Goal: Task Accomplishment & Management: Use online tool/utility

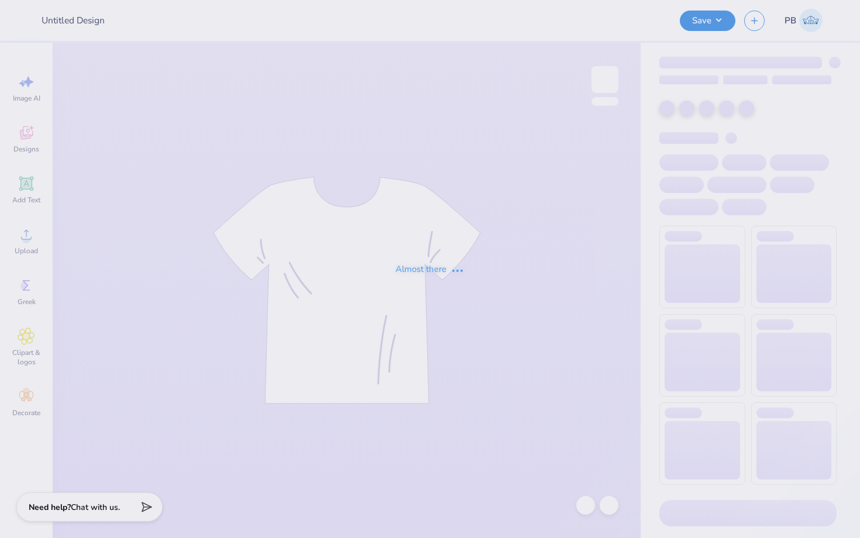
type input "Merch for TCNJ"
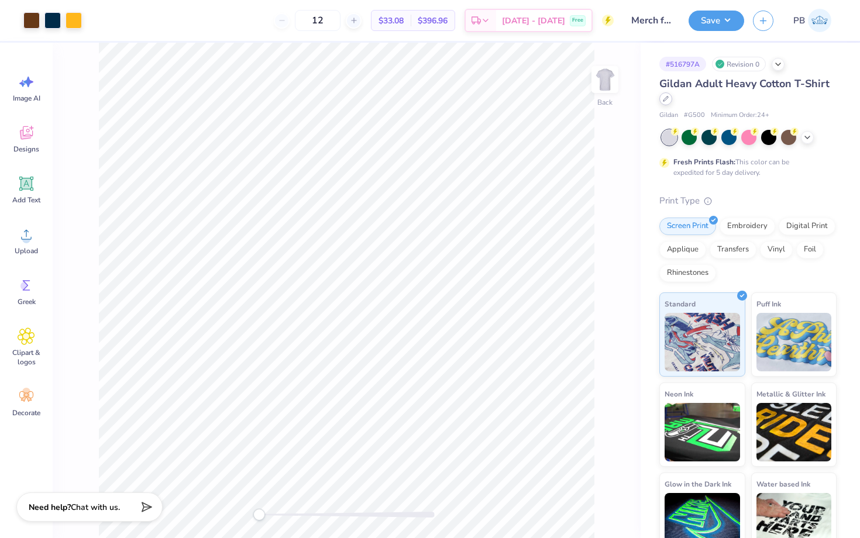
click at [661, 101] on div at bounding box center [665, 98] width 13 height 13
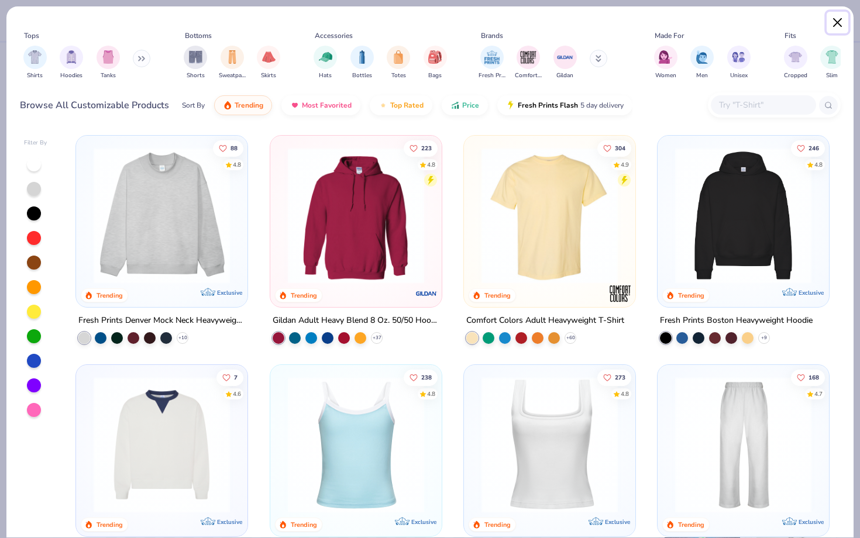
click at [841, 19] on button "Close" at bounding box center [838, 23] width 22 height 22
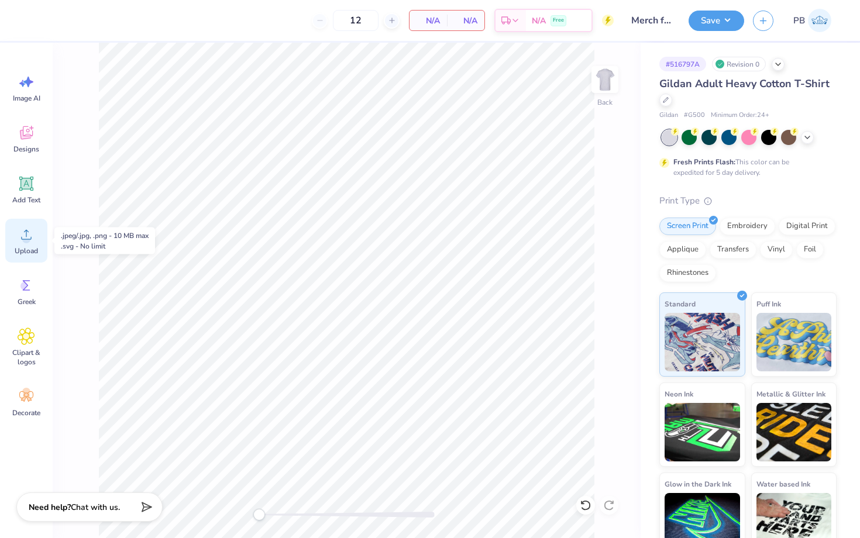
click at [20, 235] on icon at bounding box center [27, 235] width 18 height 18
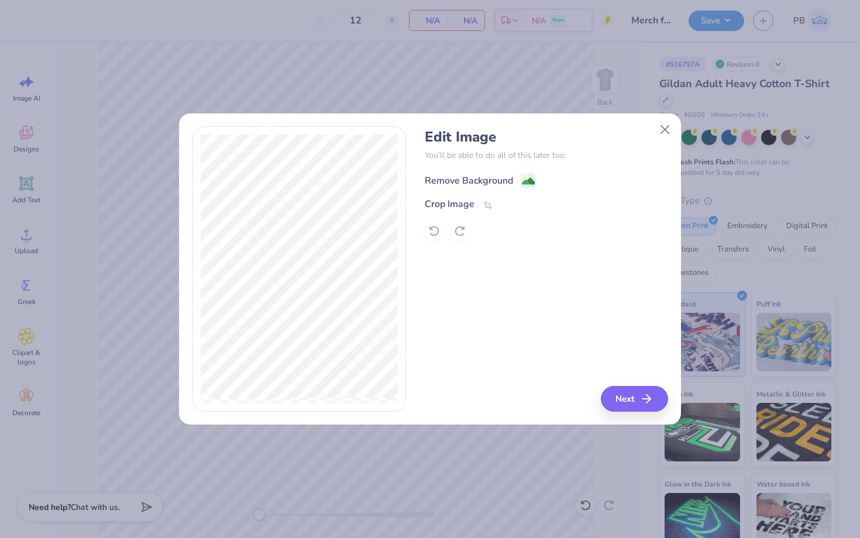
click at [524, 185] on image at bounding box center [528, 181] width 13 height 13
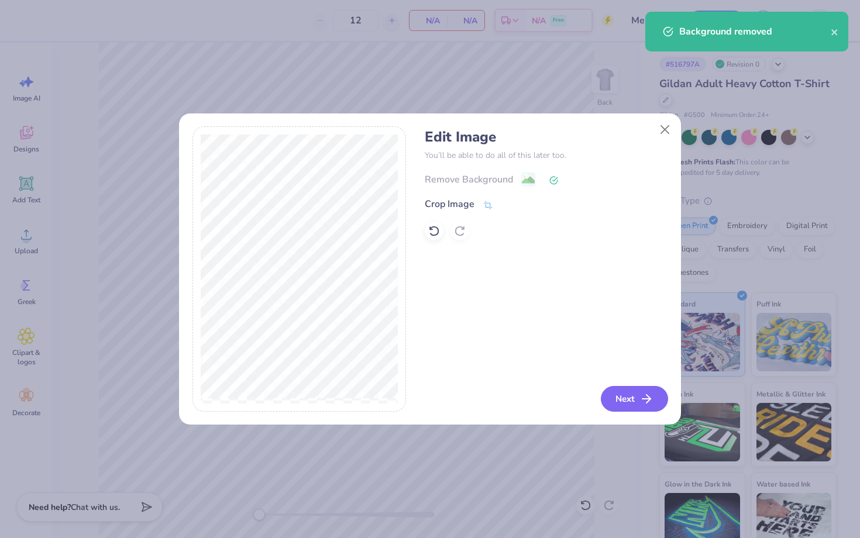
click at [623, 405] on button "Next" at bounding box center [634, 399] width 67 height 26
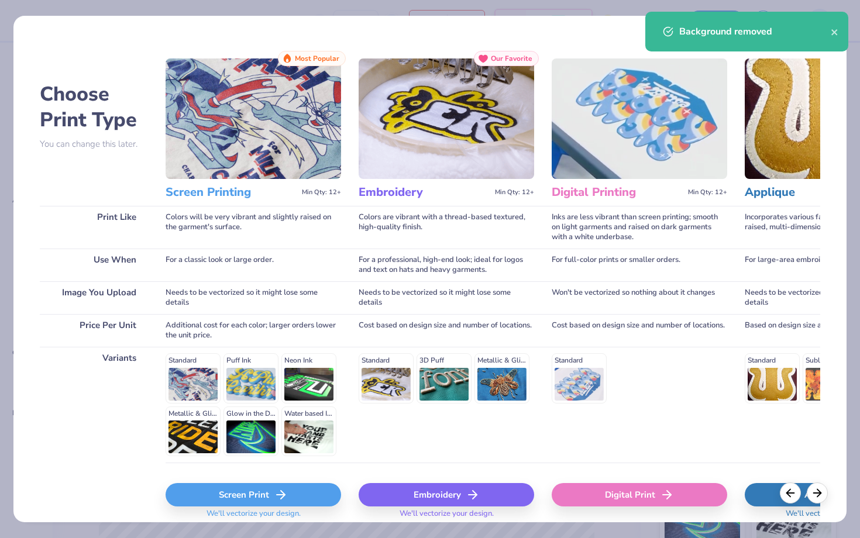
click at [281, 491] on polyline at bounding box center [283, 495] width 4 height 8
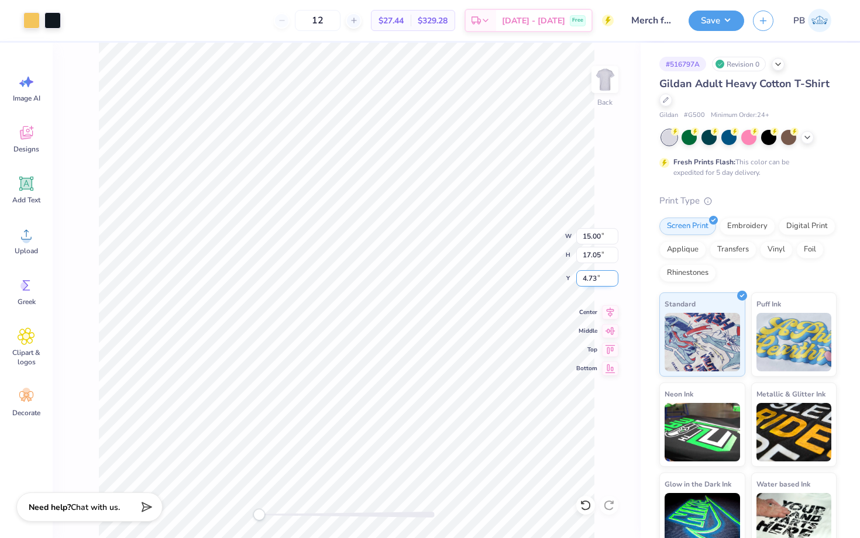
click at [596, 279] on input "4.73" at bounding box center [597, 278] width 42 height 16
type input "3"
click at [704, 32] on div "Save PB" at bounding box center [774, 20] width 171 height 41
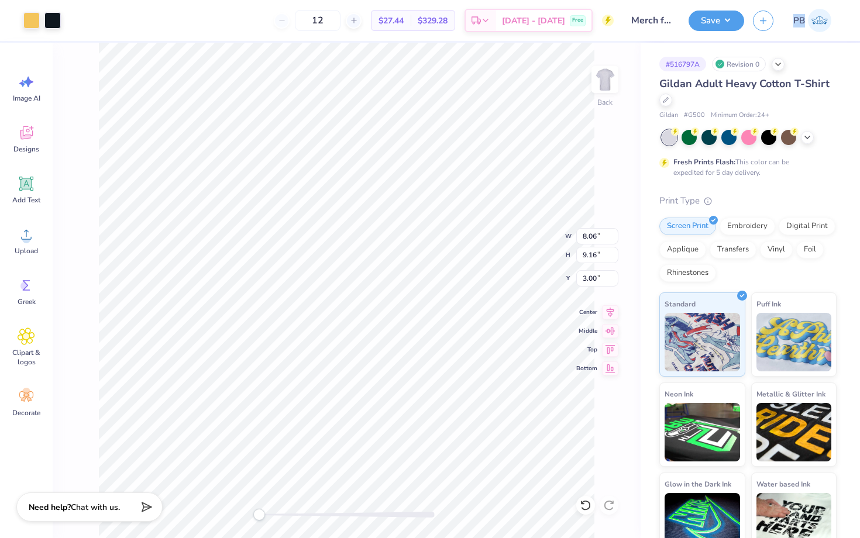
click at [704, 32] on div "Save PB" at bounding box center [774, 20] width 171 height 41
click at [710, 14] on button "Save" at bounding box center [717, 19] width 56 height 20
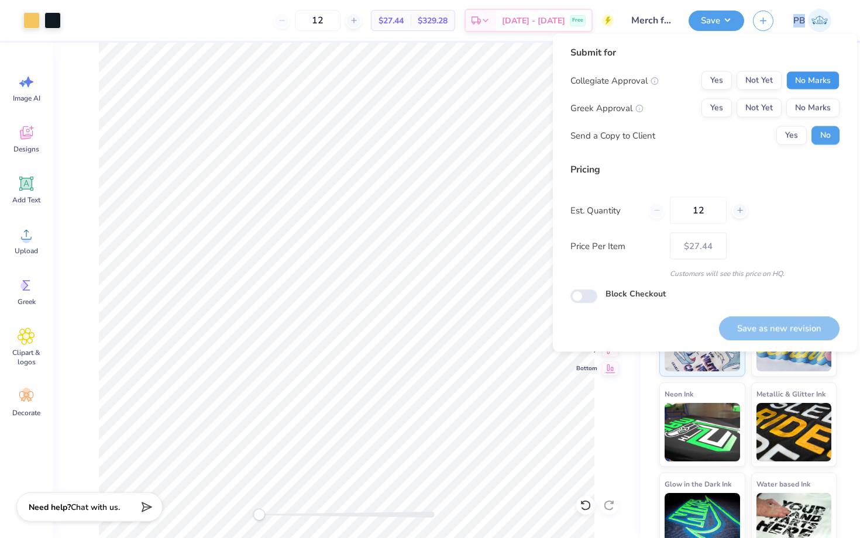
click at [832, 80] on button "No Marks" at bounding box center [812, 80] width 53 height 19
click at [832, 112] on button "No Marks" at bounding box center [812, 108] width 53 height 19
click at [753, 335] on button "Save as new revision" at bounding box center [779, 329] width 121 height 24
type input "$27.44"
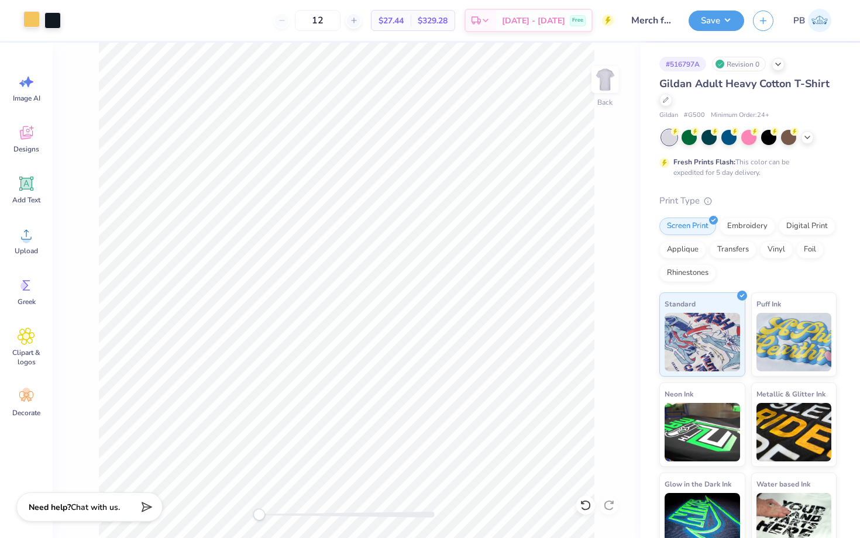
click at [37, 22] on div at bounding box center [31, 19] width 16 height 16
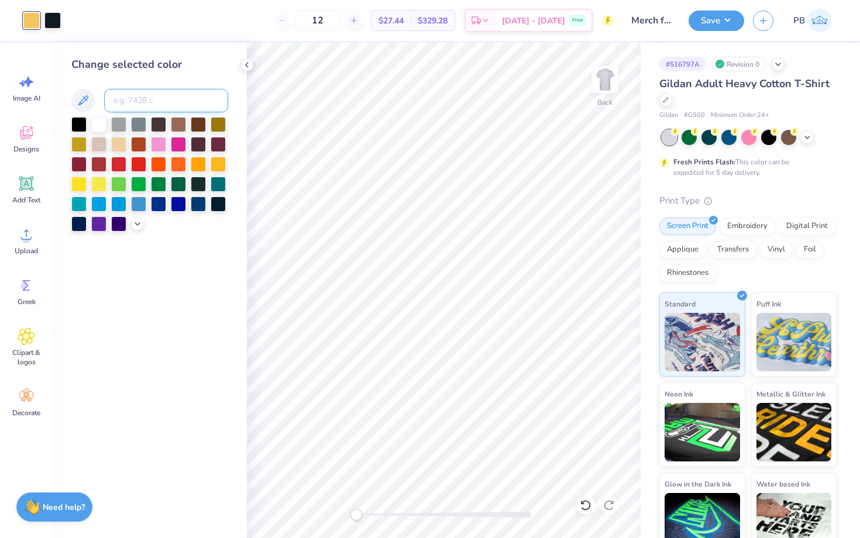
click at [116, 106] on input at bounding box center [166, 100] width 124 height 23
type input "296"
click at [53, 18] on div at bounding box center [52, 19] width 16 height 16
click at [147, 101] on input at bounding box center [166, 100] width 124 height 23
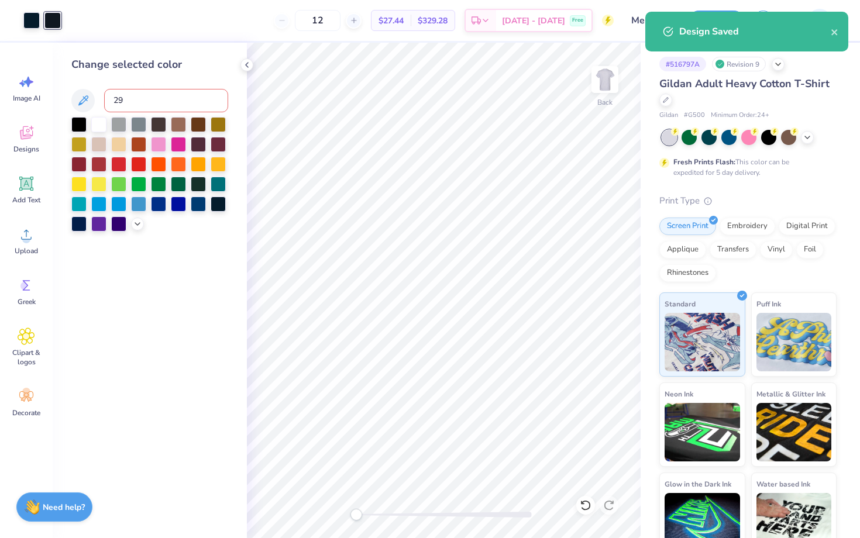
type input "296"
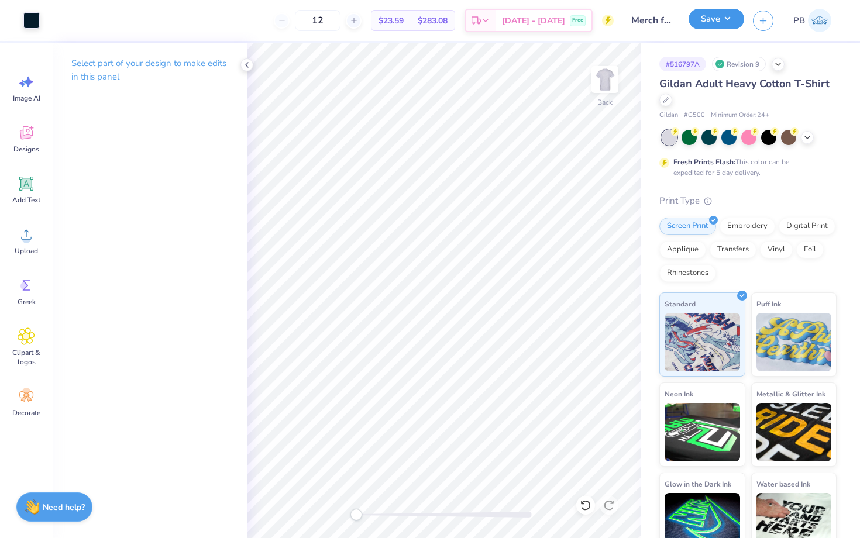
click at [707, 23] on button "Save" at bounding box center [717, 19] width 56 height 20
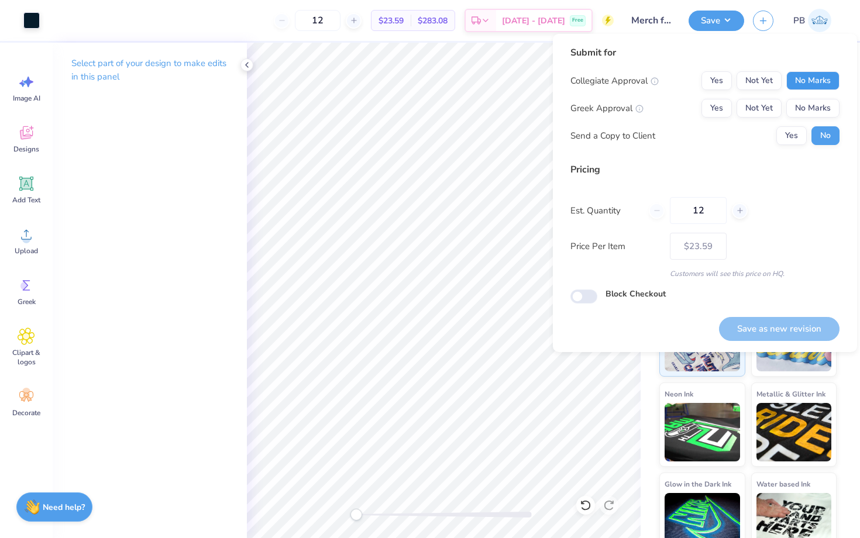
click at [821, 77] on button "No Marks" at bounding box center [812, 80] width 53 height 19
click at [821, 99] on button "No Marks" at bounding box center [812, 108] width 53 height 19
click at [744, 322] on button "Save as new revision" at bounding box center [779, 329] width 121 height 24
type input "$23.59"
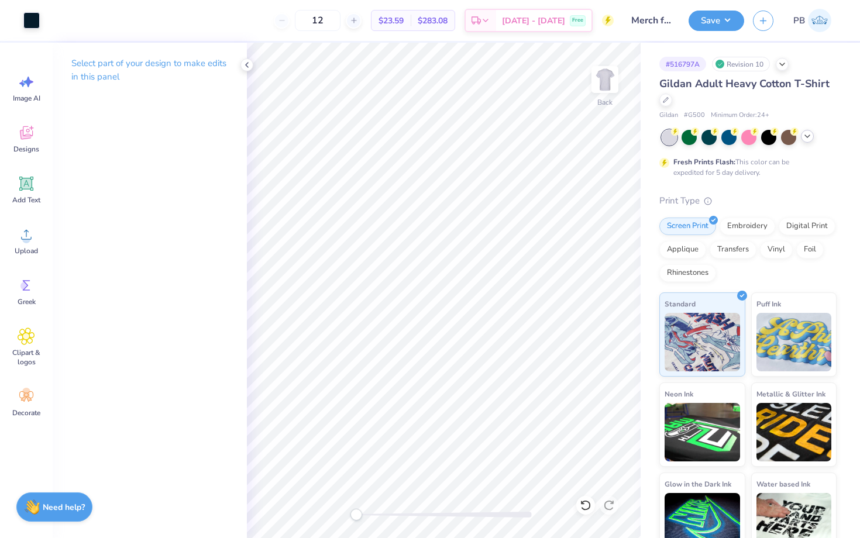
click at [807, 132] on icon at bounding box center [807, 136] width 9 height 9
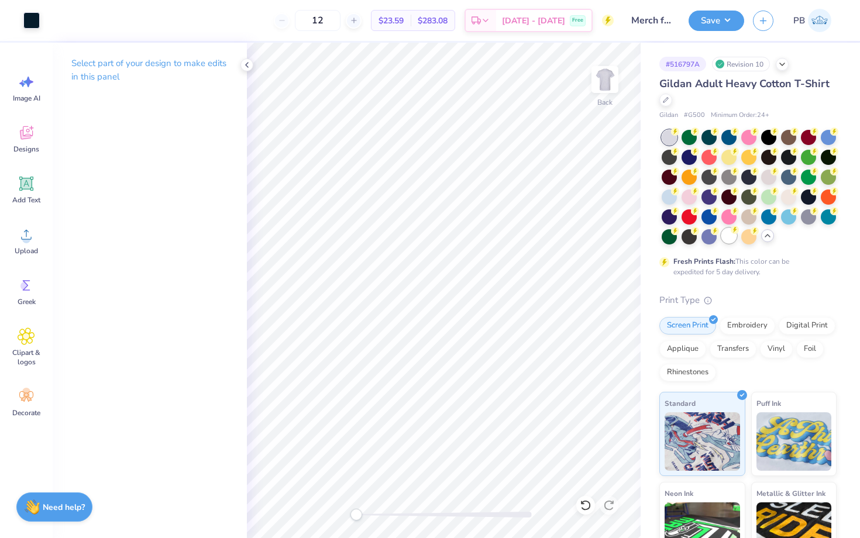
click at [733, 237] on div at bounding box center [728, 235] width 15 height 15
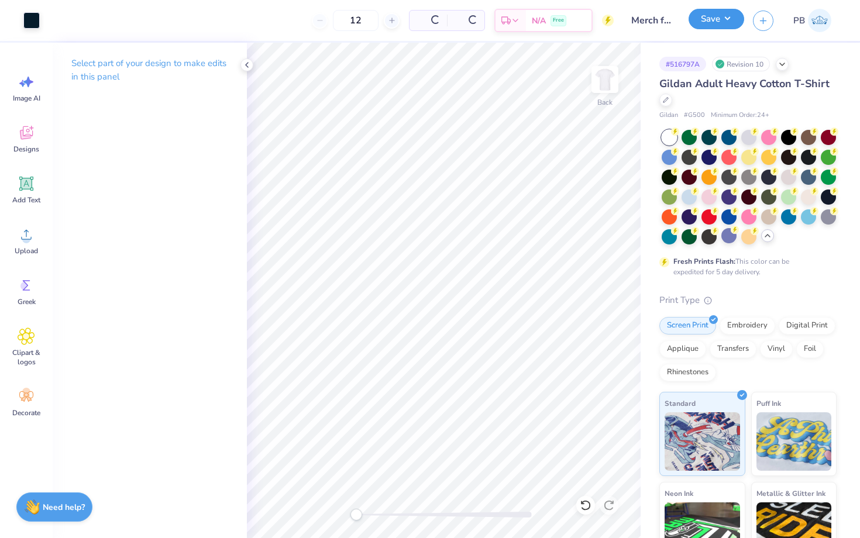
click at [709, 24] on button "Save" at bounding box center [717, 19] width 56 height 20
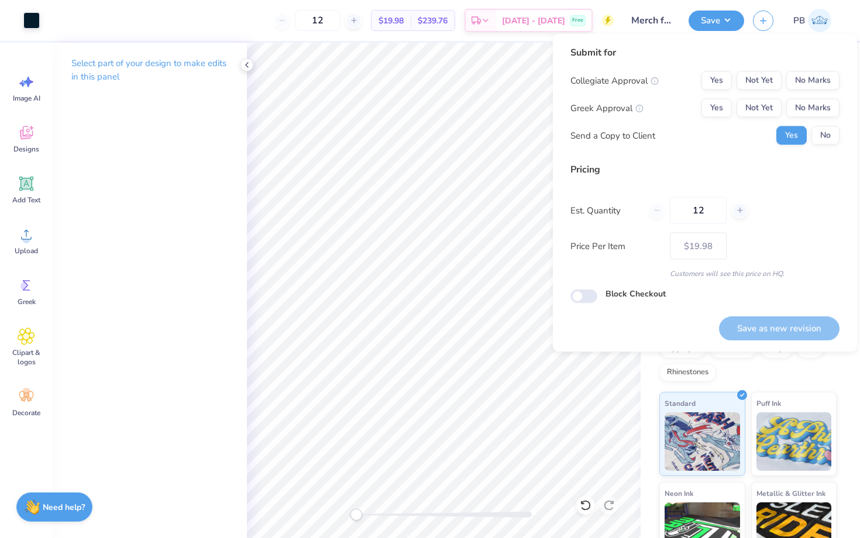
click at [798, 92] on div "Collegiate Approval Yes Not Yet No Marks Greek Approval Yes Not Yet No Marks Se…" at bounding box center [705, 108] width 269 height 74
click at [802, 86] on button "No Marks" at bounding box center [812, 80] width 53 height 19
click at [803, 106] on button "No Marks" at bounding box center [812, 108] width 53 height 19
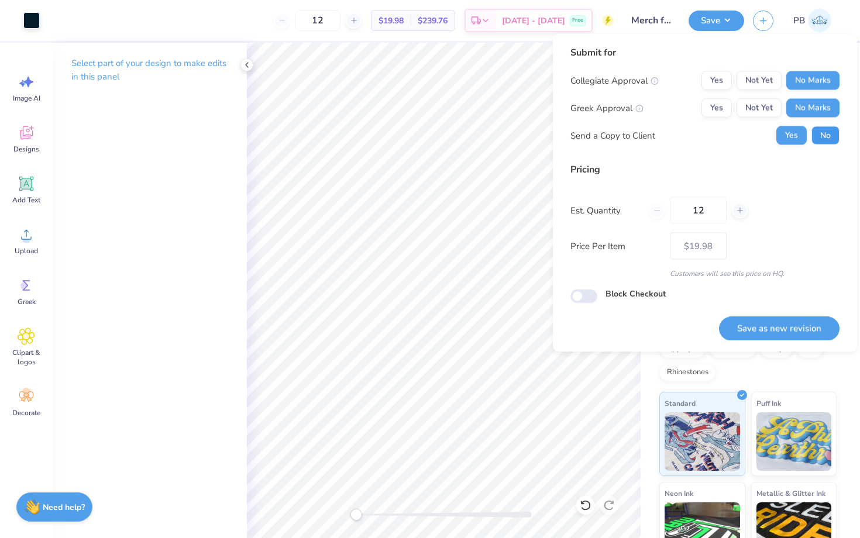
click at [820, 128] on button "No" at bounding box center [826, 135] width 28 height 19
click at [745, 324] on button "Save as new revision" at bounding box center [779, 329] width 121 height 24
type input "$19.98"
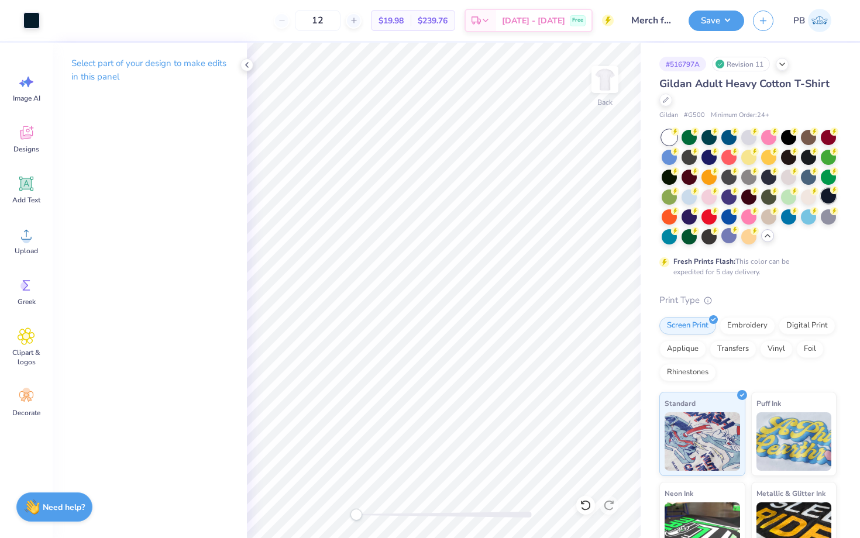
click at [826, 193] on div at bounding box center [828, 195] width 15 height 15
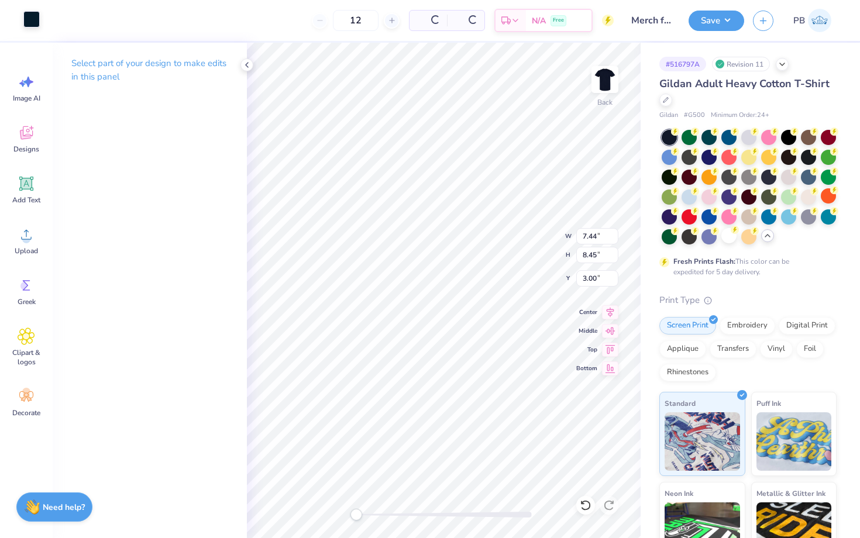
click at [34, 16] on div at bounding box center [31, 19] width 16 height 16
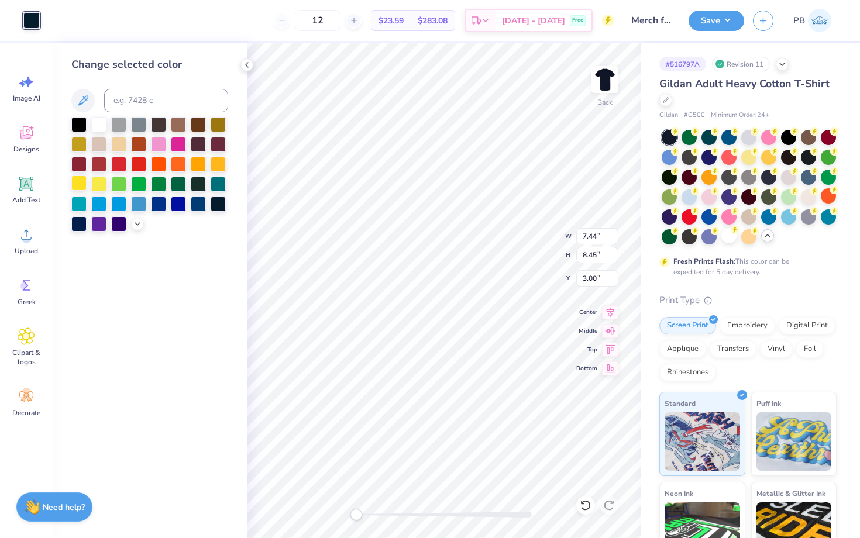
click at [71, 182] on div at bounding box center [78, 183] width 15 height 15
click at [709, 33] on div "Save PB" at bounding box center [774, 20] width 171 height 41
click at [715, 25] on button "Save" at bounding box center [717, 19] width 56 height 20
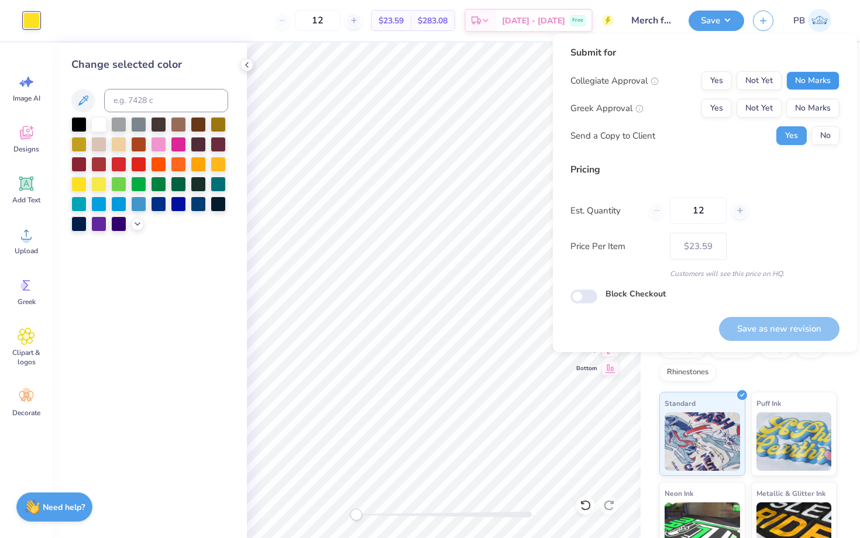
click at [812, 73] on button "No Marks" at bounding box center [812, 80] width 53 height 19
click at [816, 109] on button "No Marks" at bounding box center [812, 108] width 53 height 19
click at [820, 126] on div "Collegiate Approval Yes Not Yet No Marks Greek Approval Yes Not Yet No Marks Se…" at bounding box center [705, 108] width 269 height 74
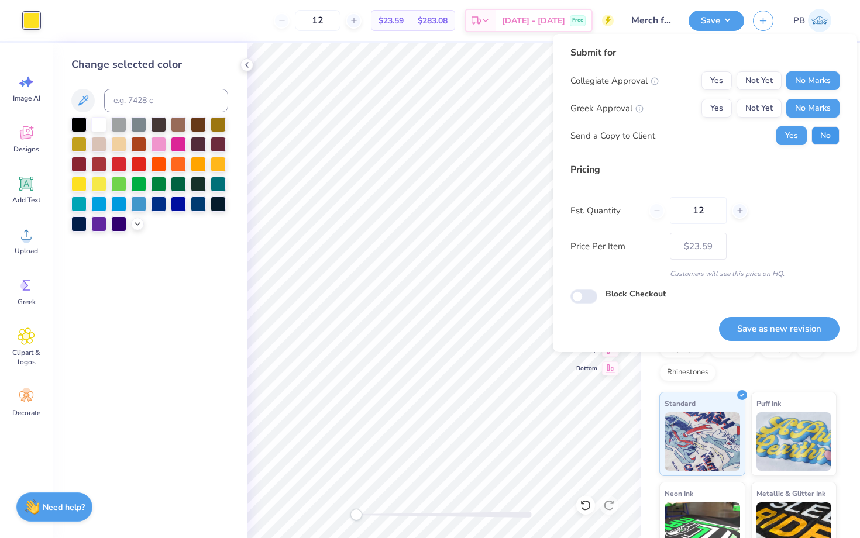
click at [820, 133] on button "No" at bounding box center [826, 135] width 28 height 19
click at [744, 335] on button "Save as new revision" at bounding box center [779, 329] width 121 height 24
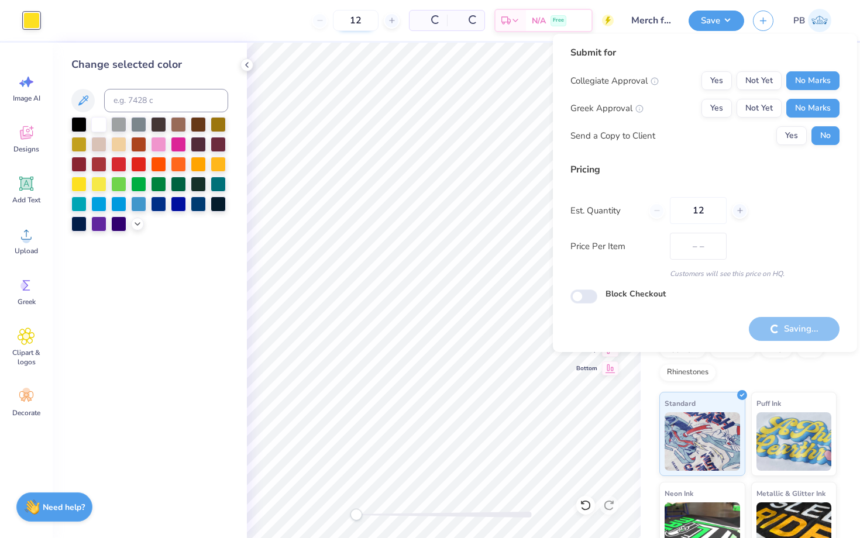
type input "$23.59"
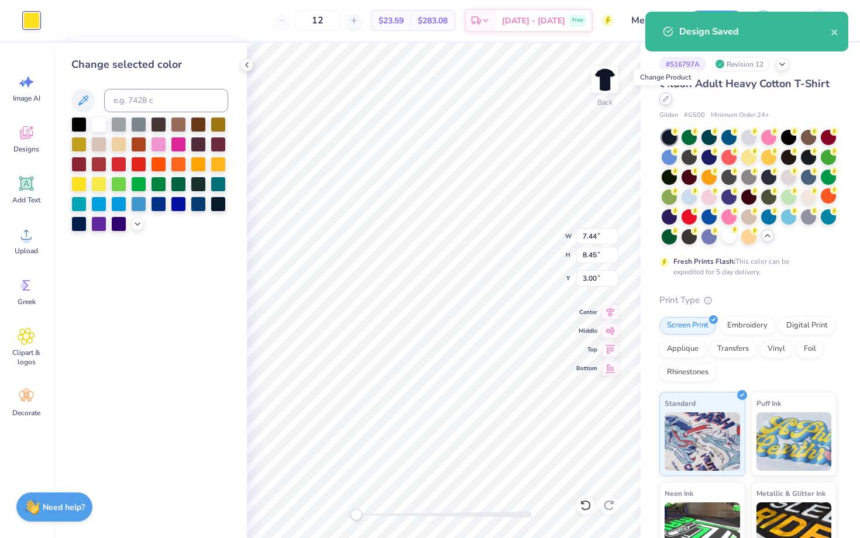
click at [666, 98] on icon at bounding box center [666, 99] width 5 height 5
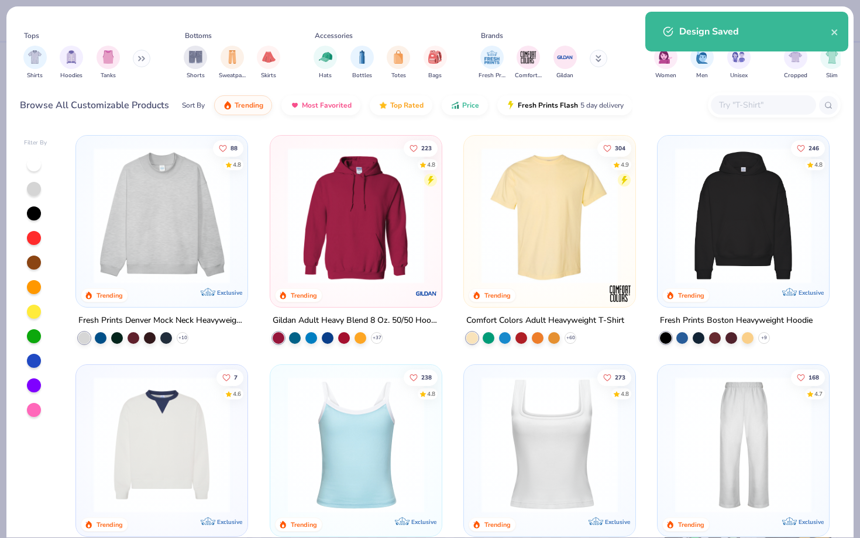
click at [791, 101] on input "text" at bounding box center [763, 104] width 90 height 13
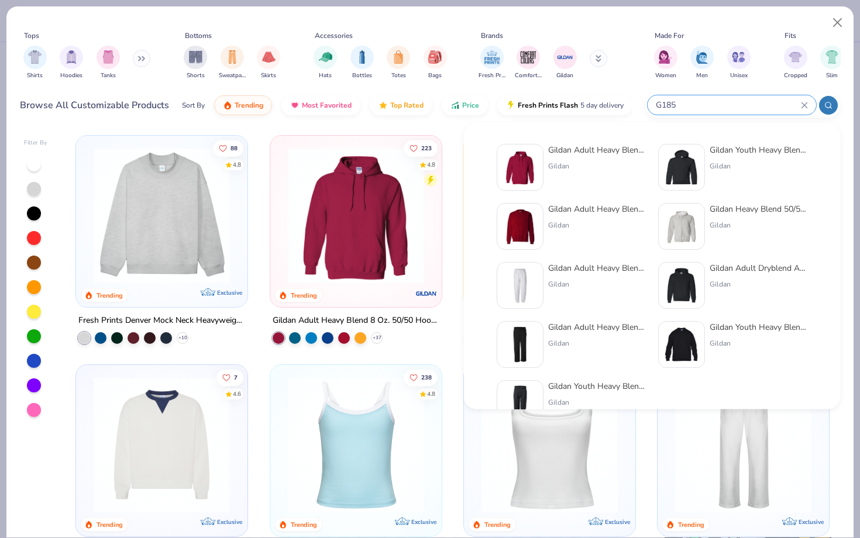
type input "G185"
click at [558, 163] on div "Gildan" at bounding box center [597, 166] width 98 height 11
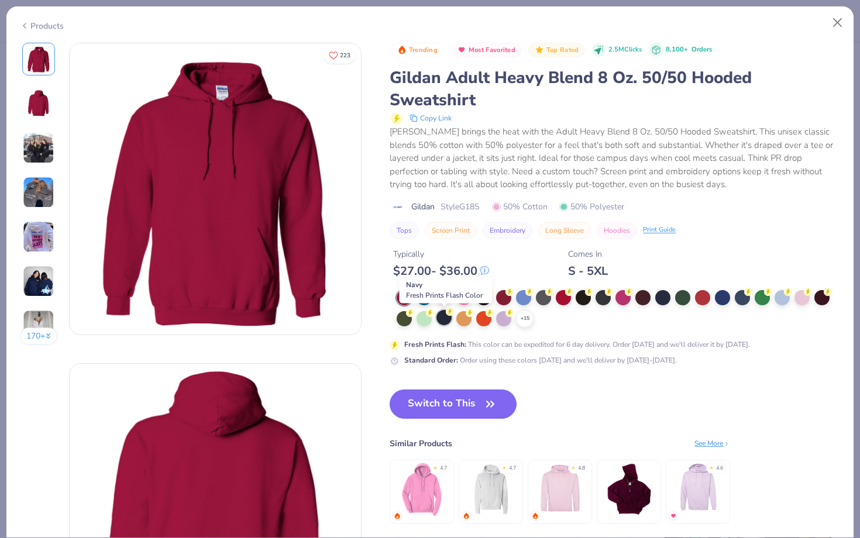
click at [443, 315] on div at bounding box center [444, 317] width 15 height 15
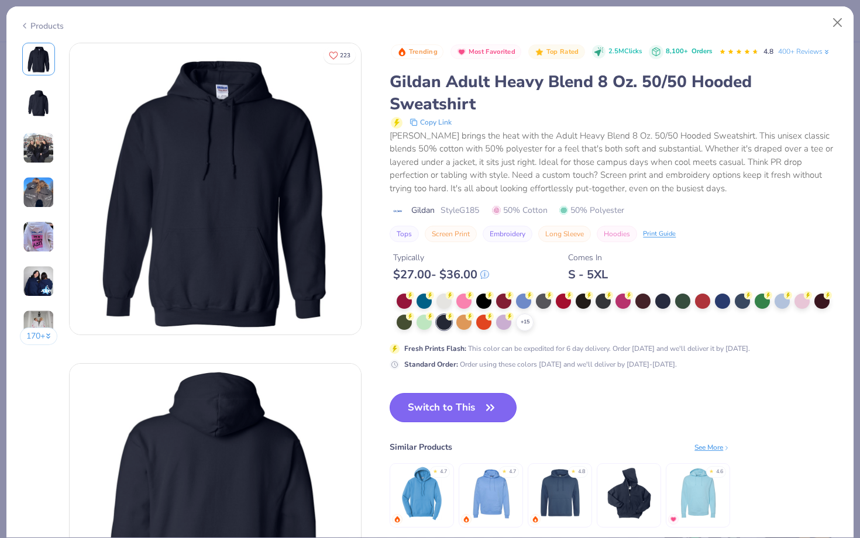
click at [429, 395] on button "Switch to This" at bounding box center [453, 407] width 127 height 29
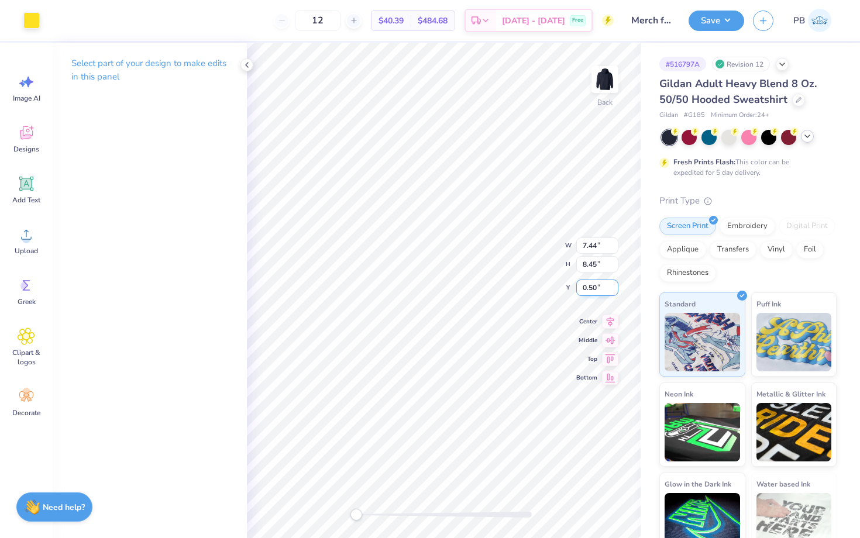
click at [585, 284] on input "0.50" at bounding box center [597, 288] width 42 height 16
type input "3"
click at [699, 28] on button "Save" at bounding box center [717, 19] width 56 height 20
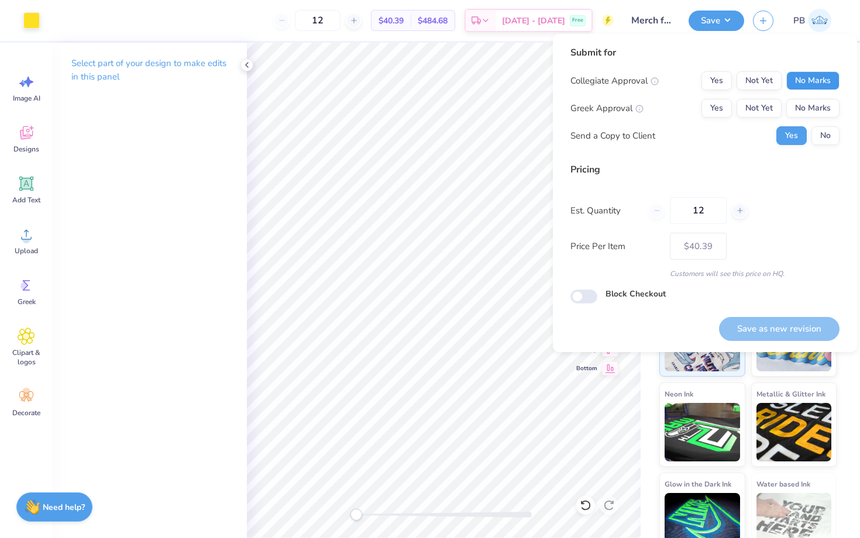
click at [799, 78] on button "No Marks" at bounding box center [812, 80] width 53 height 19
click at [799, 104] on button "No Marks" at bounding box center [812, 108] width 53 height 19
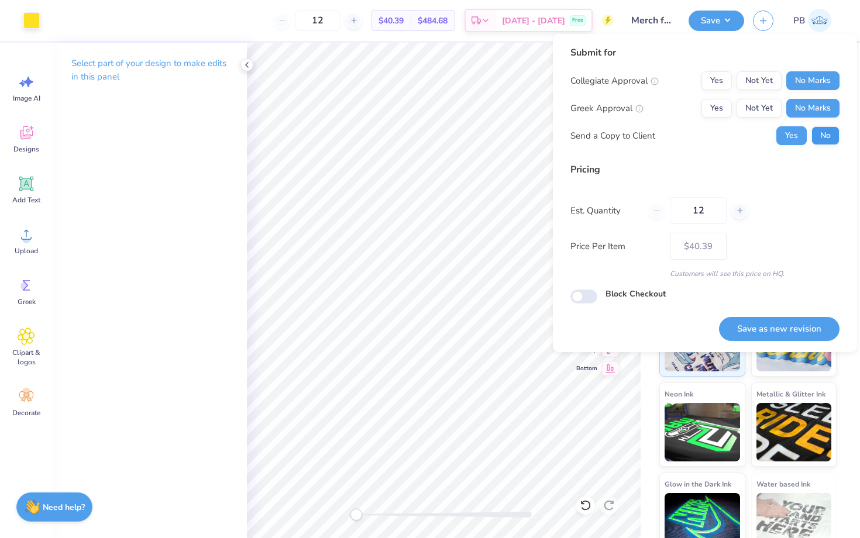
click at [822, 126] on div "Collegiate Approval Yes Not Yet No Marks Greek Approval Yes Not Yet No Marks Se…" at bounding box center [705, 108] width 269 height 74
click at [749, 325] on button "Save as new revision" at bounding box center [779, 329] width 121 height 24
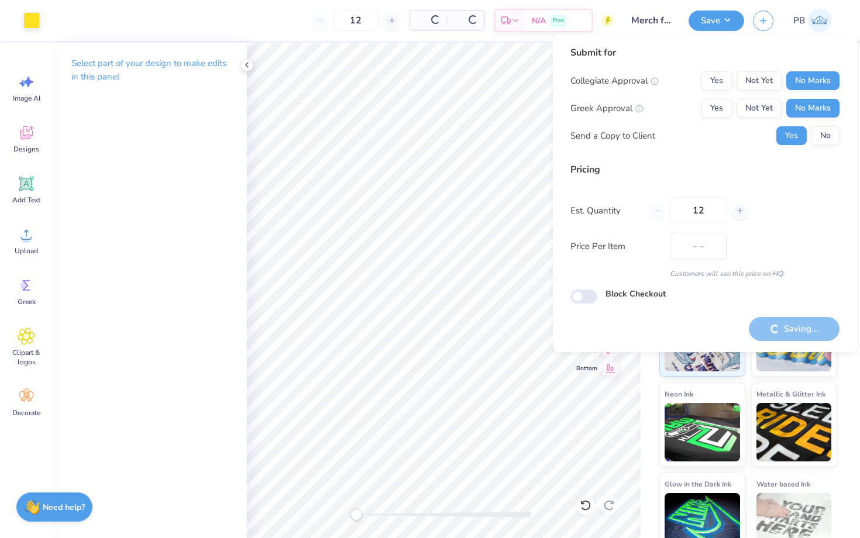
type input "$40.39"
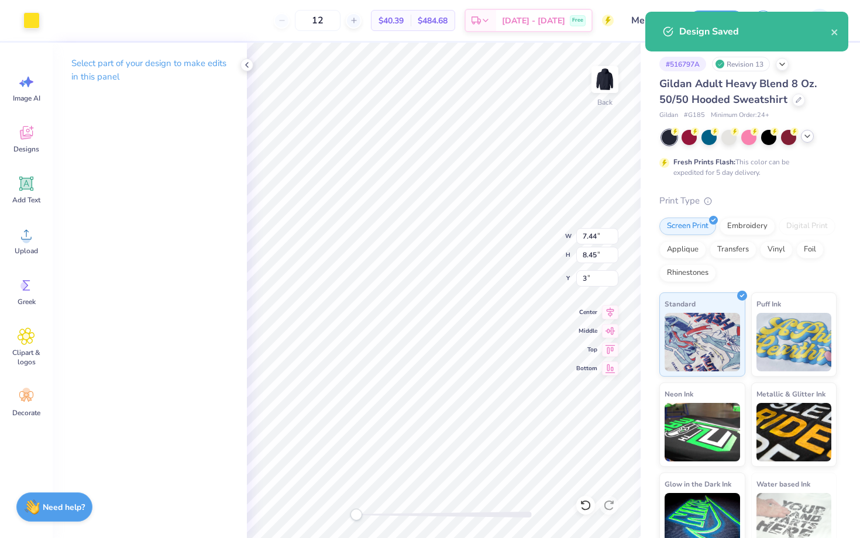
click at [805, 135] on icon at bounding box center [807, 136] width 9 height 9
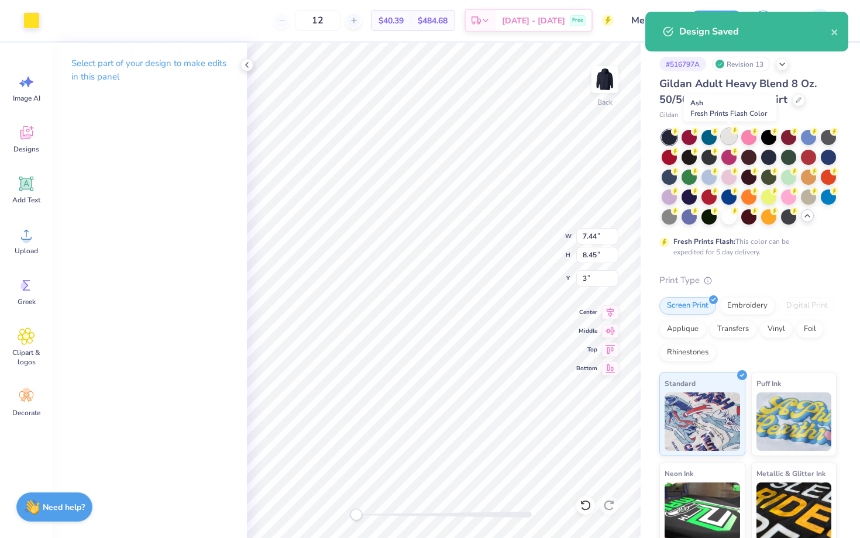
click at [731, 136] on div at bounding box center [728, 136] width 15 height 15
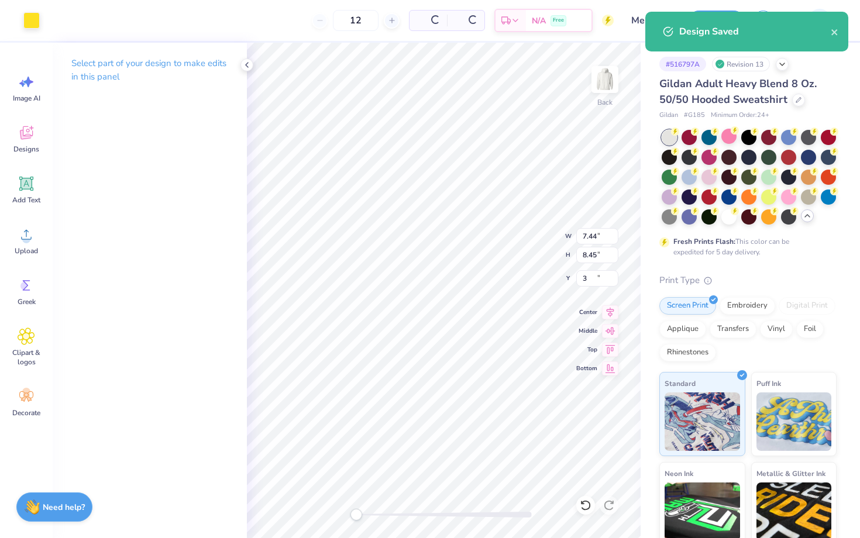
type input "3.00"
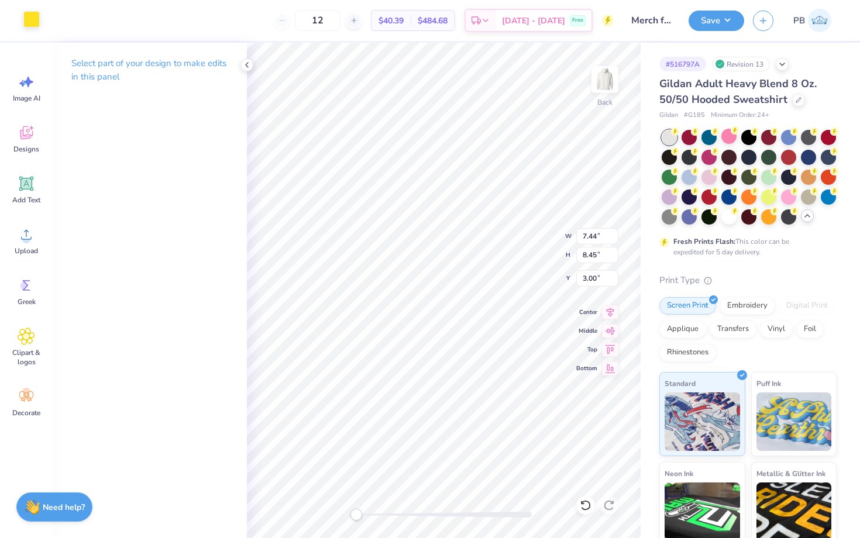
click at [32, 20] on div at bounding box center [31, 19] width 16 height 16
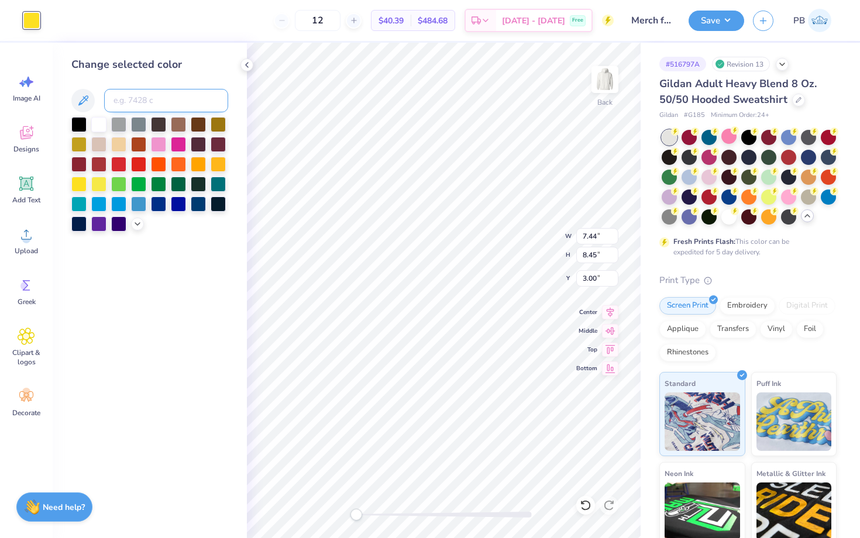
click at [148, 106] on input at bounding box center [166, 100] width 124 height 23
type input "296"
click at [714, 18] on button "Save" at bounding box center [717, 19] width 56 height 20
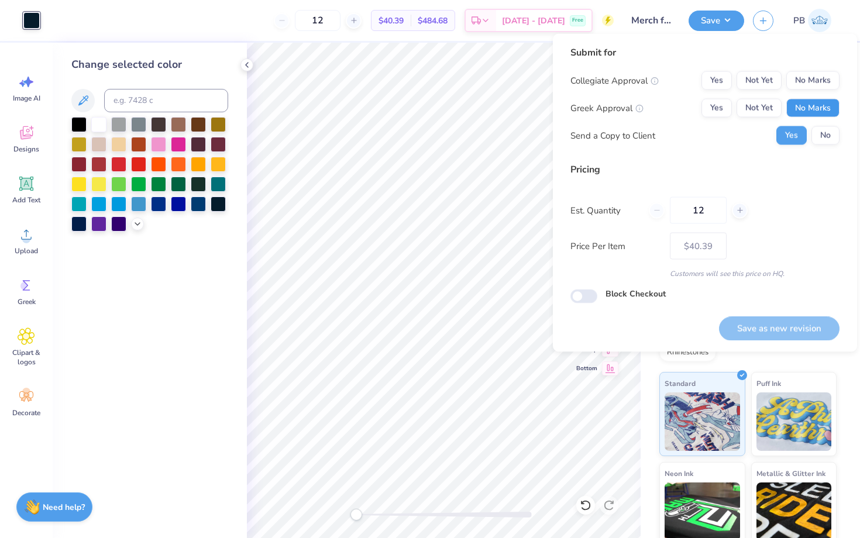
click at [835, 100] on button "No Marks" at bounding box center [812, 108] width 53 height 19
click at [823, 77] on button "No Marks" at bounding box center [812, 80] width 53 height 19
click at [823, 135] on button "No" at bounding box center [826, 135] width 28 height 19
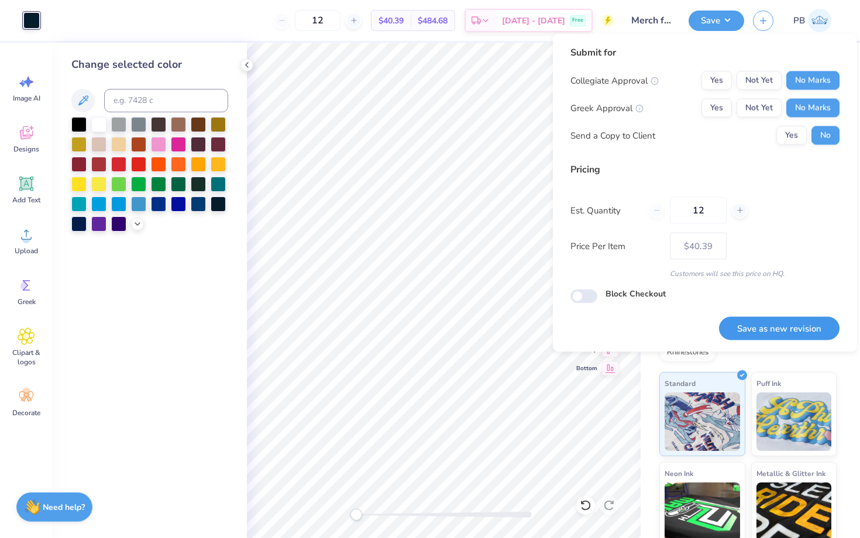
click at [744, 317] on button "Save as new revision" at bounding box center [779, 329] width 121 height 24
type input "$40.39"
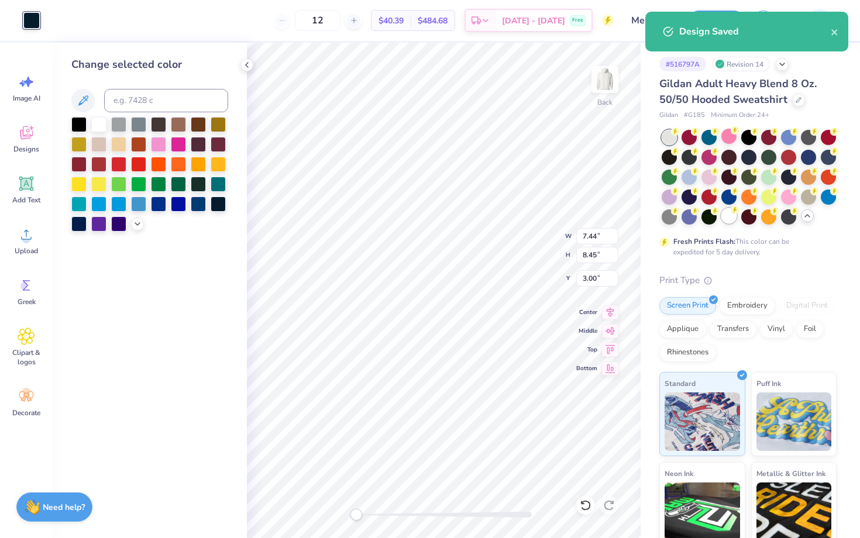
click at [730, 216] on div at bounding box center [728, 215] width 15 height 15
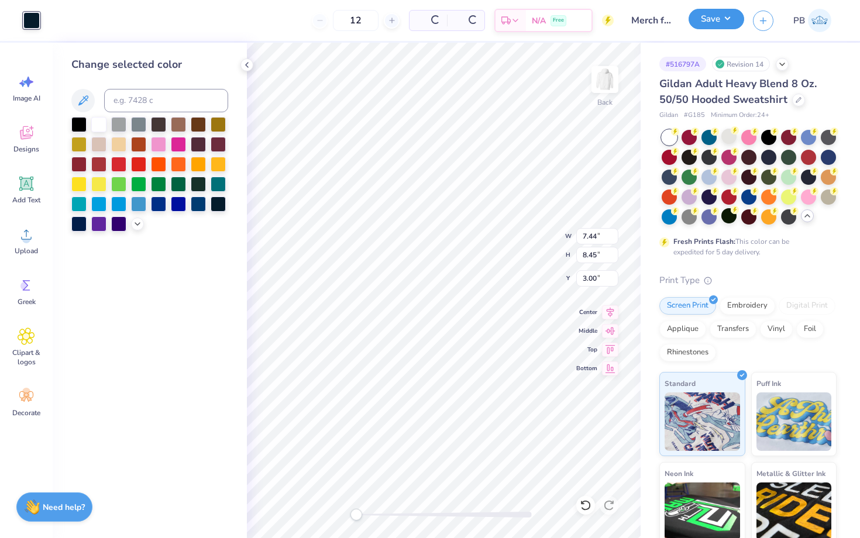
click at [702, 16] on button "Save" at bounding box center [717, 19] width 56 height 20
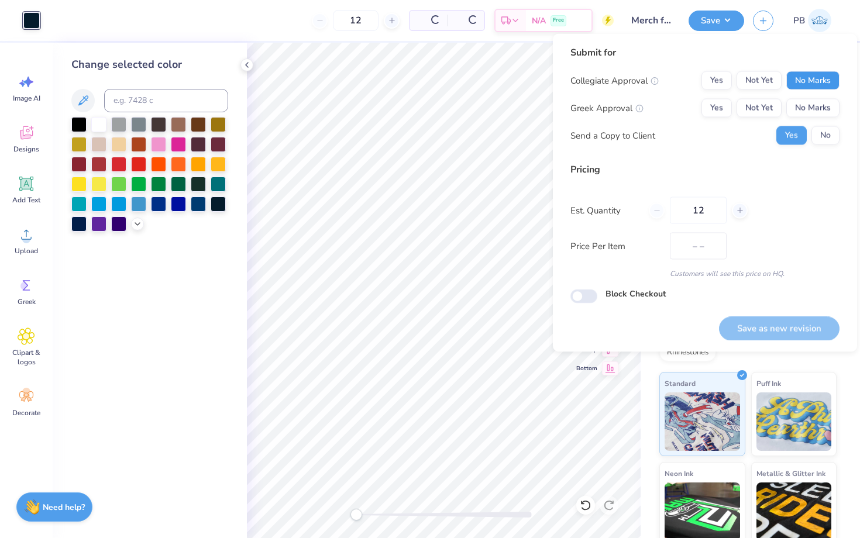
click at [810, 84] on button "No Marks" at bounding box center [812, 80] width 53 height 19
click at [812, 121] on div "Collegiate Approval Yes Not Yet No Marks Greek Approval Yes Not Yet No Marks Se…" at bounding box center [705, 108] width 269 height 74
click at [819, 109] on button "No Marks" at bounding box center [812, 108] width 53 height 19
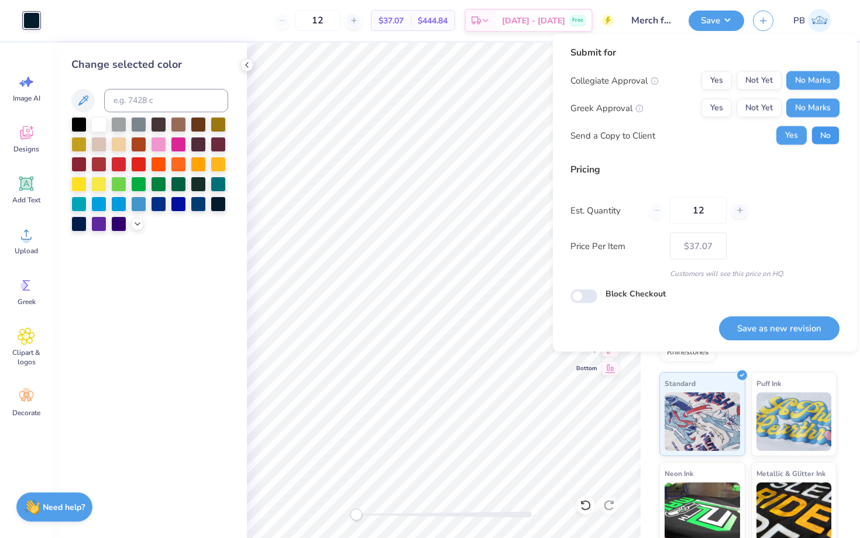
click at [820, 141] on button "No" at bounding box center [826, 135] width 28 height 19
click at [796, 328] on button "Save as new revision" at bounding box center [779, 329] width 121 height 24
type input "$37.07"
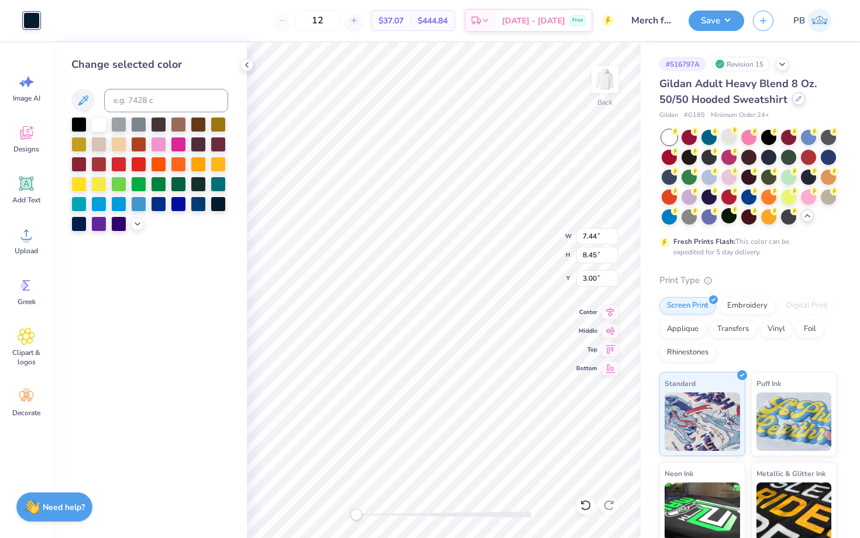
click at [794, 102] on div at bounding box center [798, 98] width 13 height 13
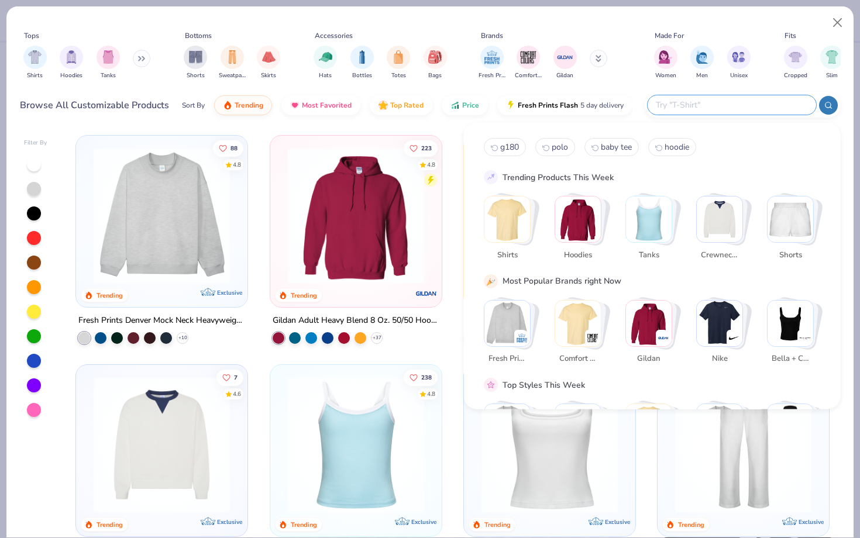
click at [732, 106] on input "text" at bounding box center [731, 104] width 153 height 13
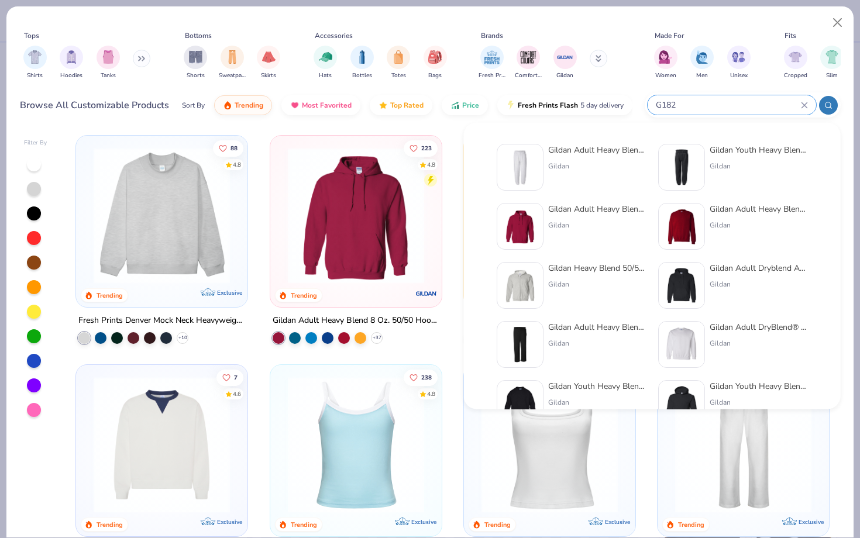
type input "G182"
click at [525, 165] on img at bounding box center [520, 167] width 36 height 36
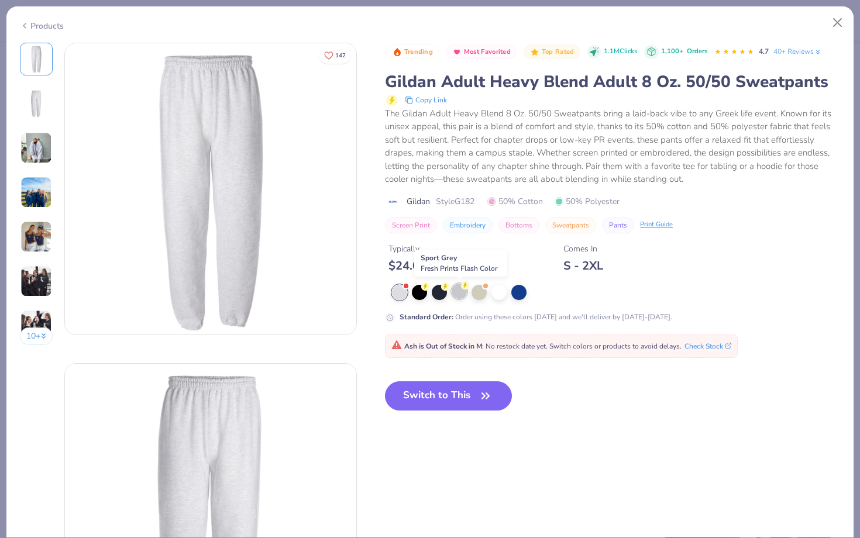
click at [458, 293] on div at bounding box center [459, 291] width 15 height 15
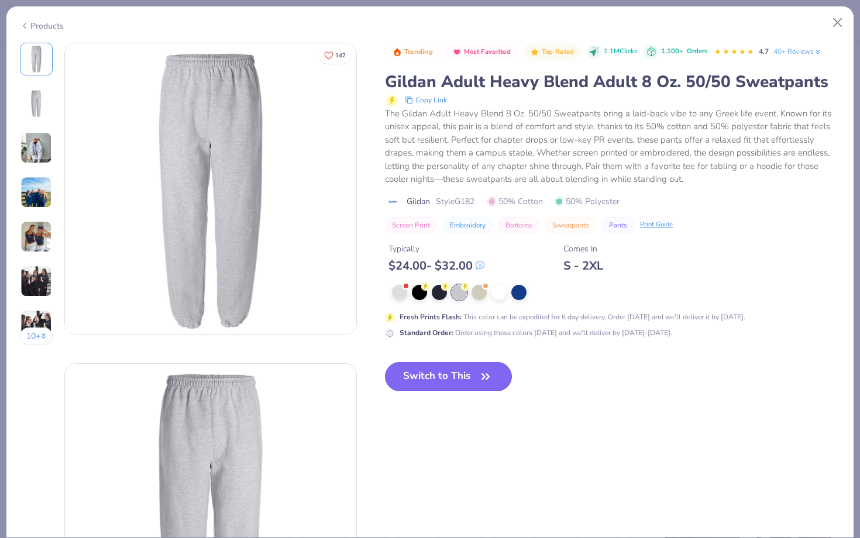
click at [432, 382] on button "Switch to This" at bounding box center [448, 376] width 127 height 29
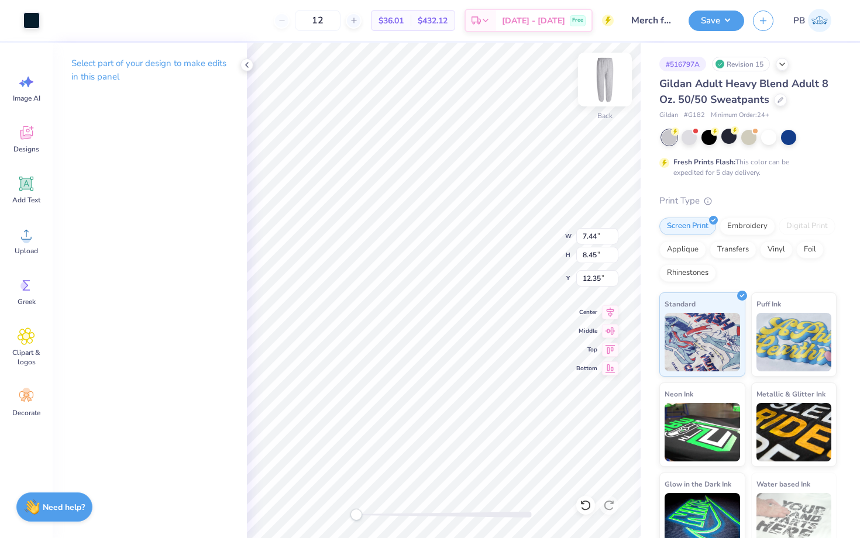
click at [595, 99] on div "Back" at bounding box center [605, 87] width 27 height 42
click at [613, 83] on img at bounding box center [605, 79] width 47 height 47
click at [712, 19] on button "Save" at bounding box center [717, 19] width 56 height 20
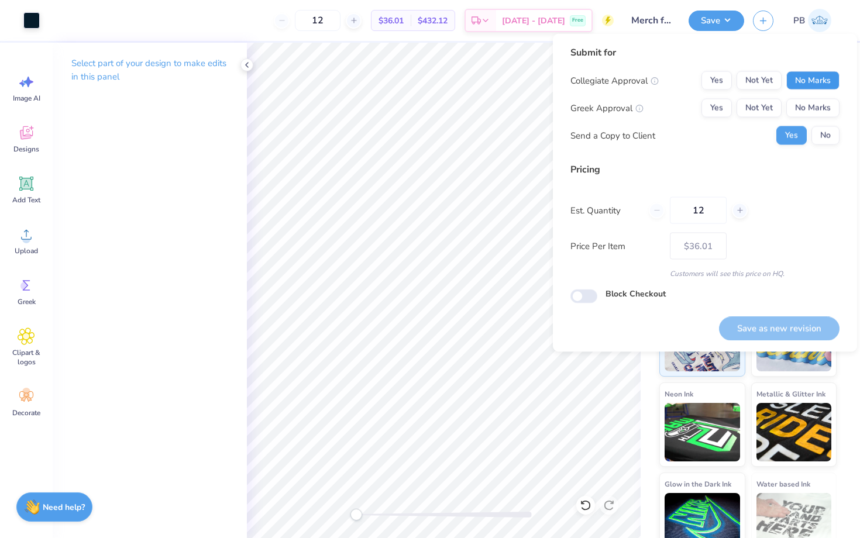
click at [802, 73] on button "No Marks" at bounding box center [812, 80] width 53 height 19
click at [802, 95] on div "Collegiate Approval Yes Not Yet No Marks Greek Approval Yes Not Yet No Marks Se…" at bounding box center [705, 108] width 269 height 74
click at [803, 99] on button "No Marks" at bounding box center [812, 108] width 53 height 19
click at [823, 128] on button "No" at bounding box center [826, 135] width 28 height 19
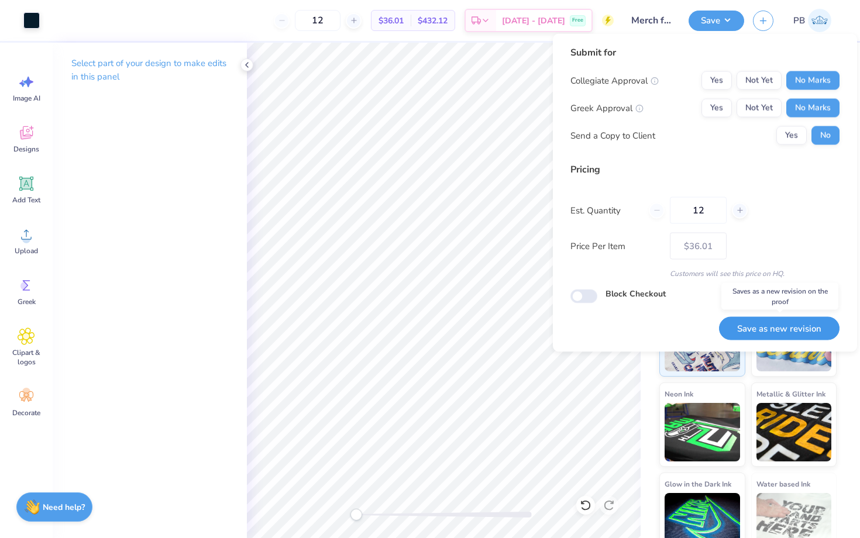
click at [769, 327] on button "Save as new revision" at bounding box center [779, 329] width 121 height 24
type input "$36.01"
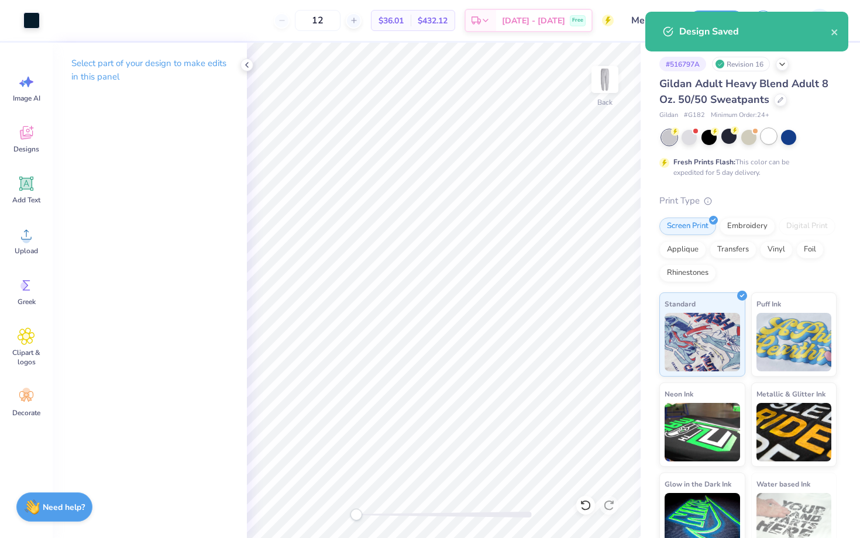
click at [771, 129] on div at bounding box center [768, 136] width 15 height 15
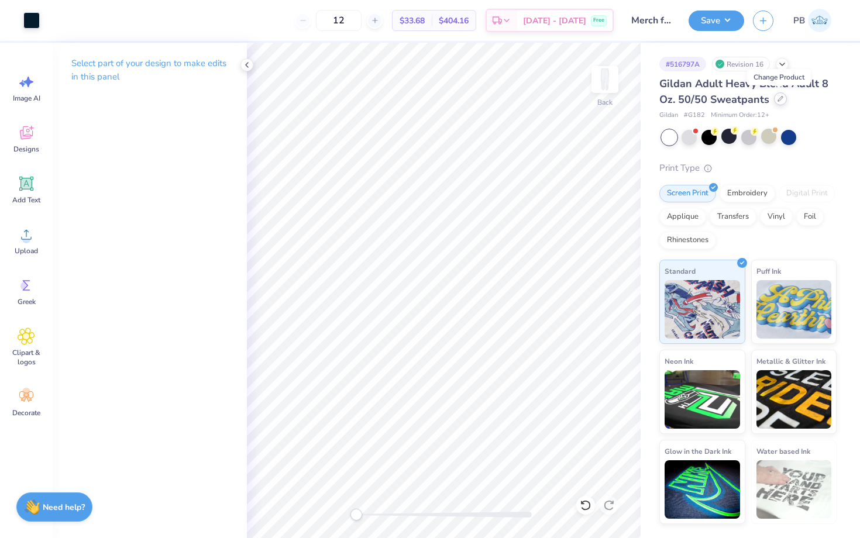
click at [783, 95] on div at bounding box center [780, 98] width 13 height 13
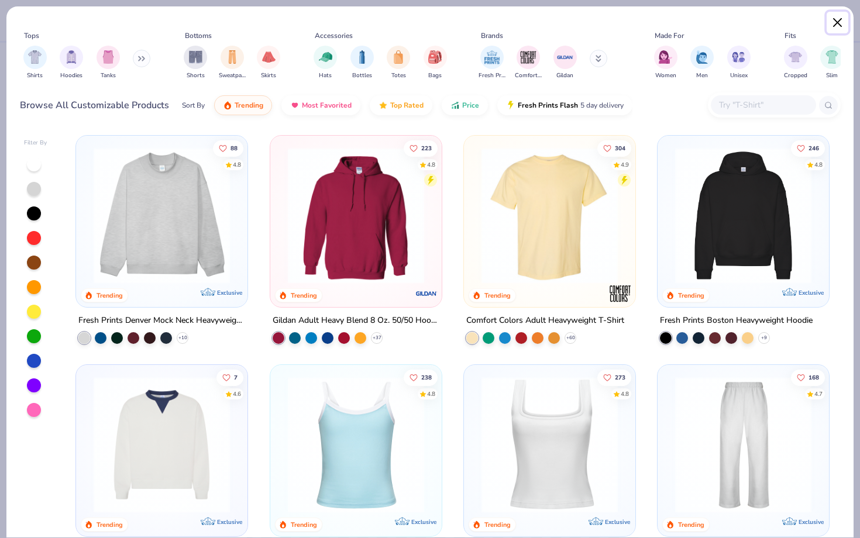
click at [837, 20] on button "Close" at bounding box center [838, 23] width 22 height 22
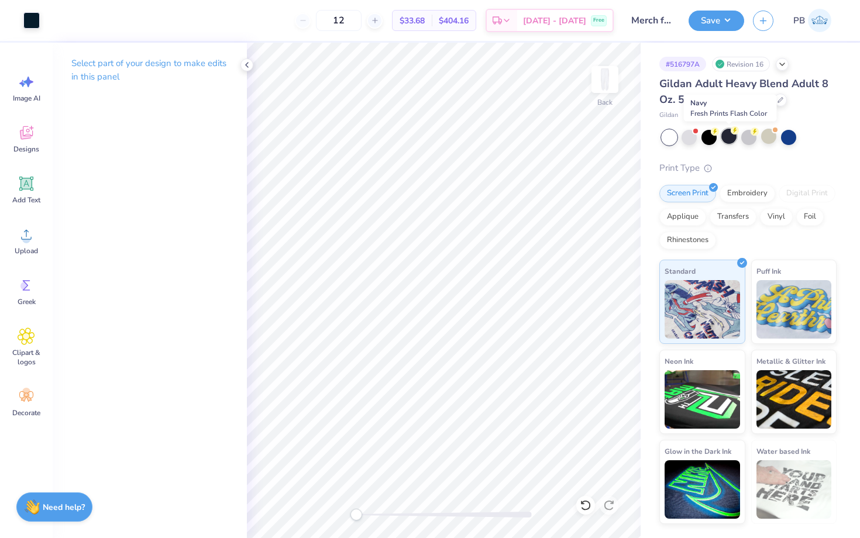
click at [721, 137] on div at bounding box center [728, 136] width 15 height 15
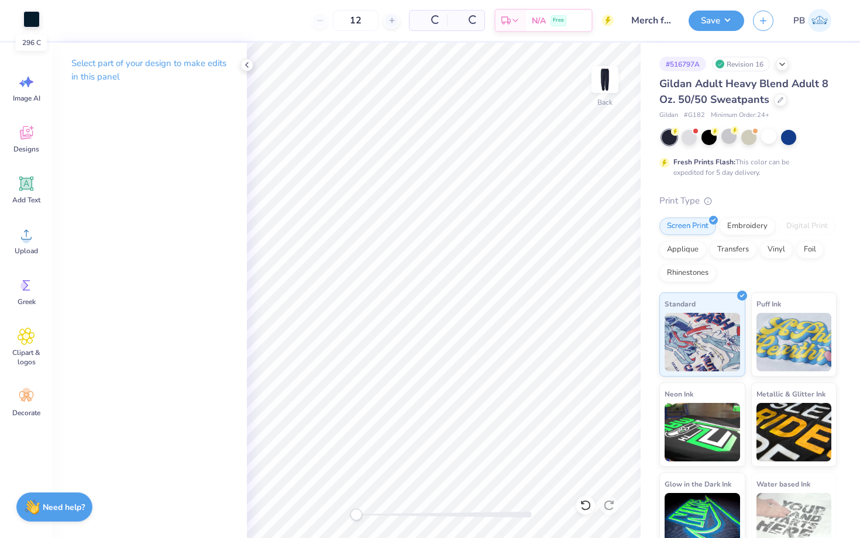
click at [30, 20] on div at bounding box center [31, 19] width 16 height 16
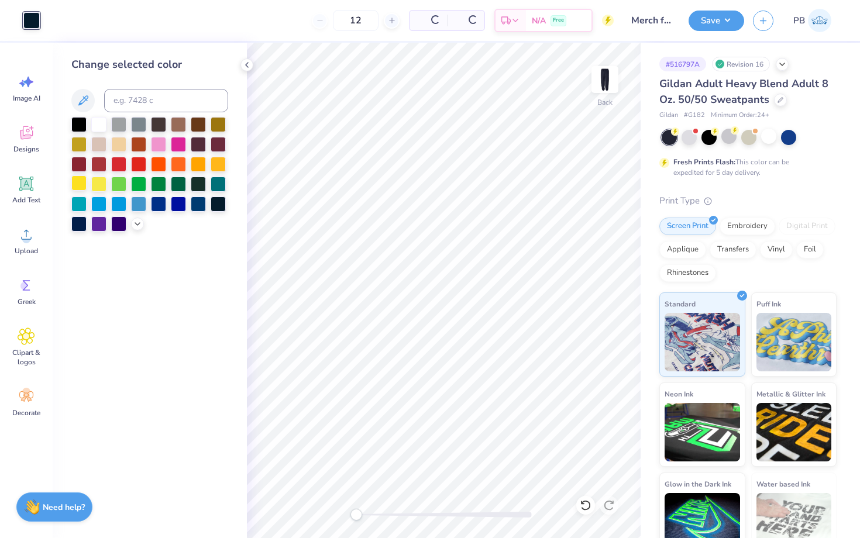
click at [78, 183] on div at bounding box center [78, 183] width 15 height 15
click at [664, 135] on div at bounding box center [669, 137] width 15 height 15
click at [713, 17] on button "Save" at bounding box center [717, 19] width 56 height 20
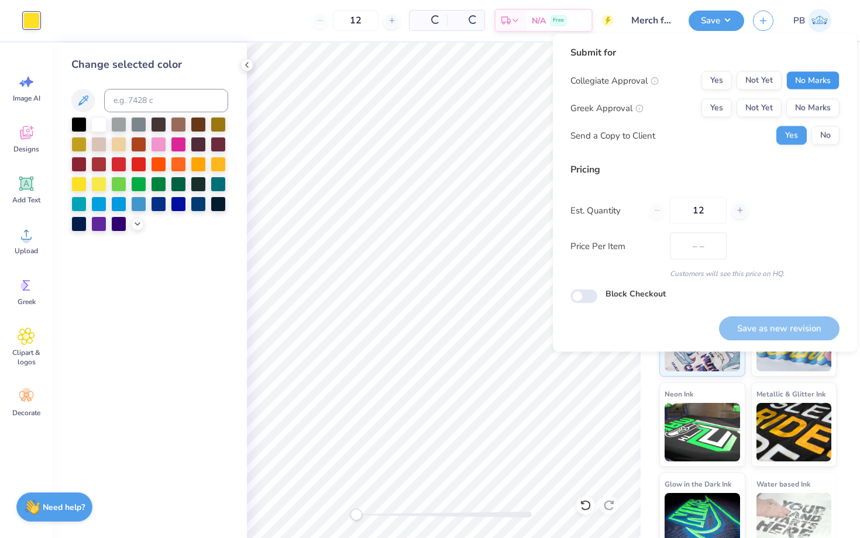
click at [816, 74] on button "No Marks" at bounding box center [812, 80] width 53 height 19
click at [817, 113] on button "No Marks" at bounding box center [812, 108] width 53 height 19
click at [820, 126] on button "No" at bounding box center [826, 135] width 28 height 19
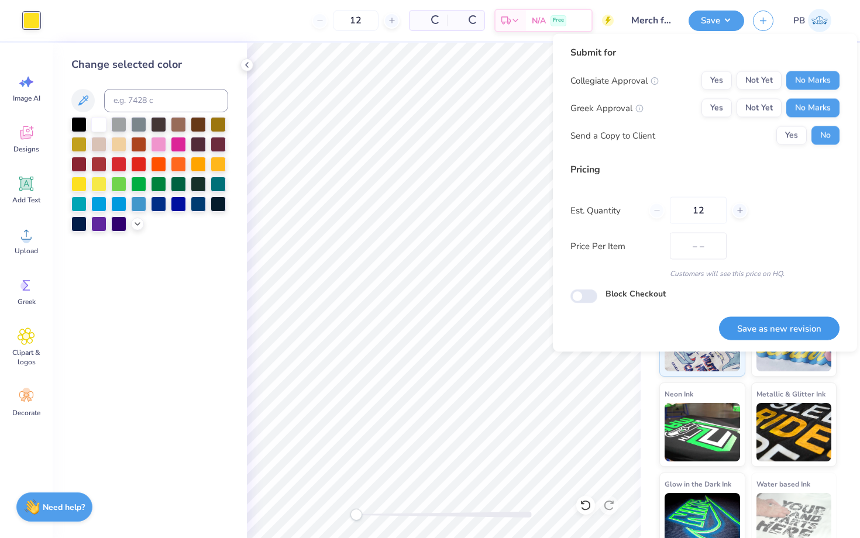
click at [764, 319] on button "Save as new revision" at bounding box center [779, 329] width 121 height 24
type input "– –"
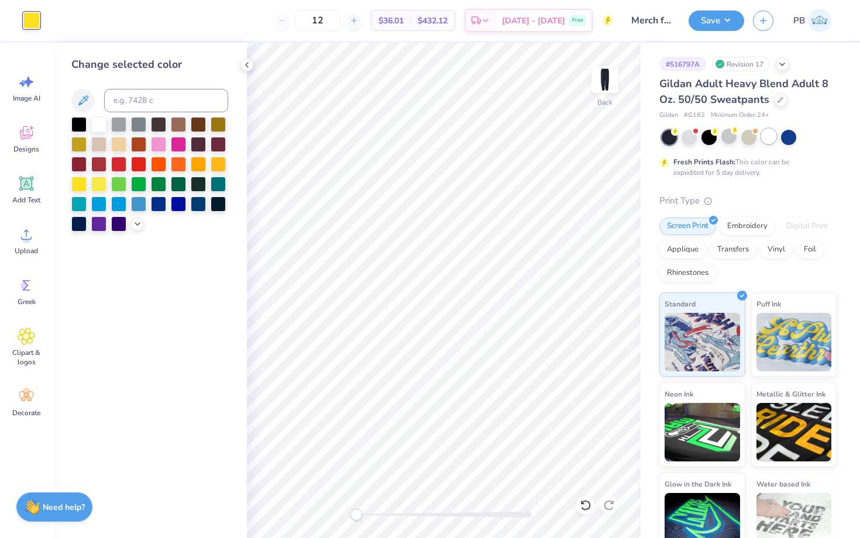
click at [764, 134] on div at bounding box center [768, 136] width 15 height 15
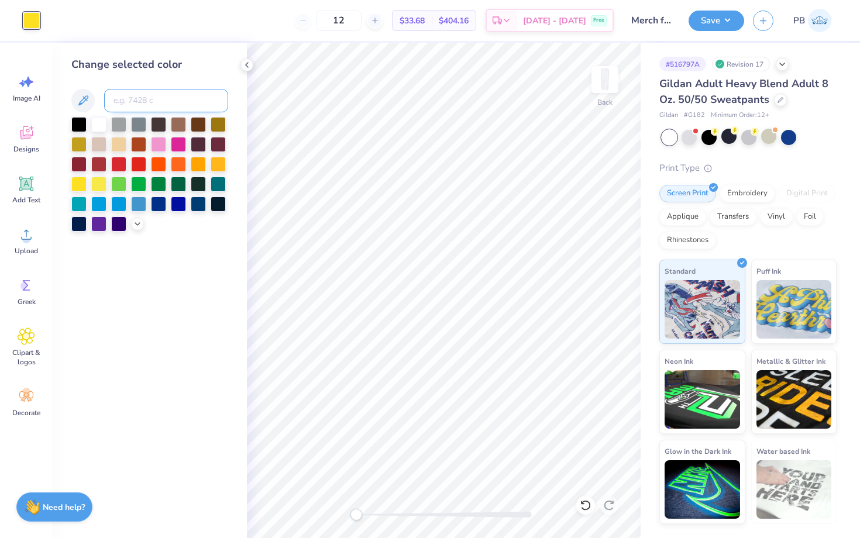
click at [126, 98] on input at bounding box center [166, 100] width 124 height 23
type input "296"
click at [694, 25] on button "Save" at bounding box center [717, 19] width 56 height 20
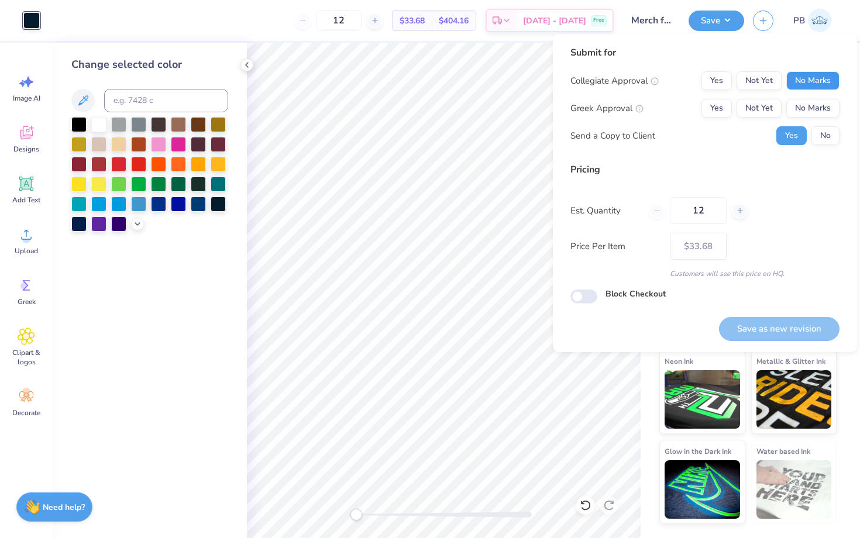
click at [806, 88] on button "No Marks" at bounding box center [812, 80] width 53 height 19
click at [813, 95] on div "Collegiate Approval Yes Not Yet No Marks Greek Approval Yes Not Yet No Marks Se…" at bounding box center [705, 108] width 269 height 74
click at [816, 106] on button "No Marks" at bounding box center [812, 108] width 53 height 19
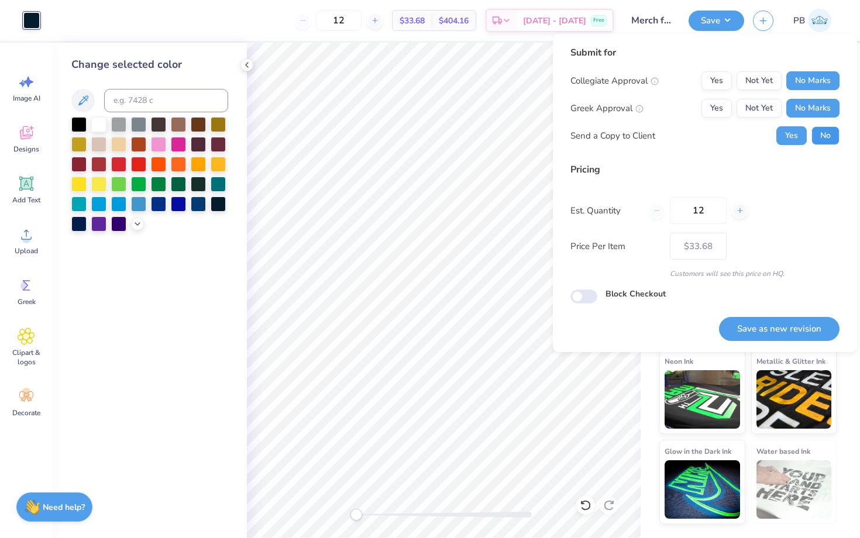
click at [827, 131] on button "No" at bounding box center [826, 135] width 28 height 19
click at [792, 330] on button "Save as new revision" at bounding box center [779, 329] width 121 height 24
type input "$33.68"
